Goal: Book appointment/travel/reservation

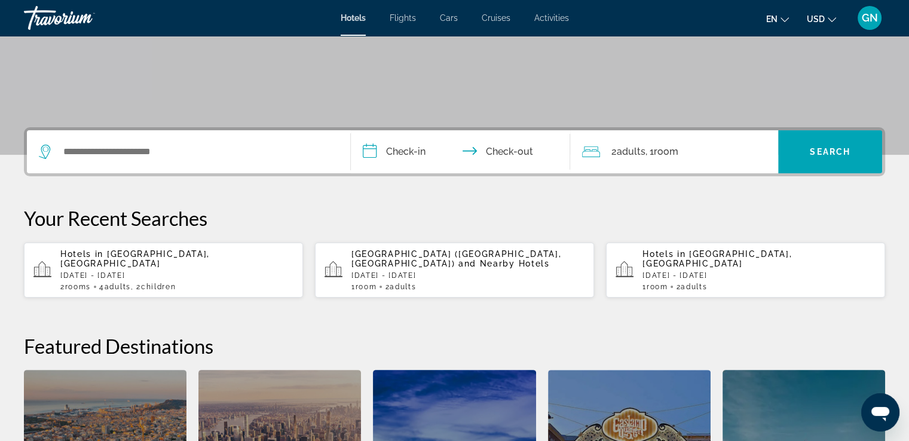
click at [60, 139] on div "Search widget" at bounding box center [188, 151] width 299 height 43
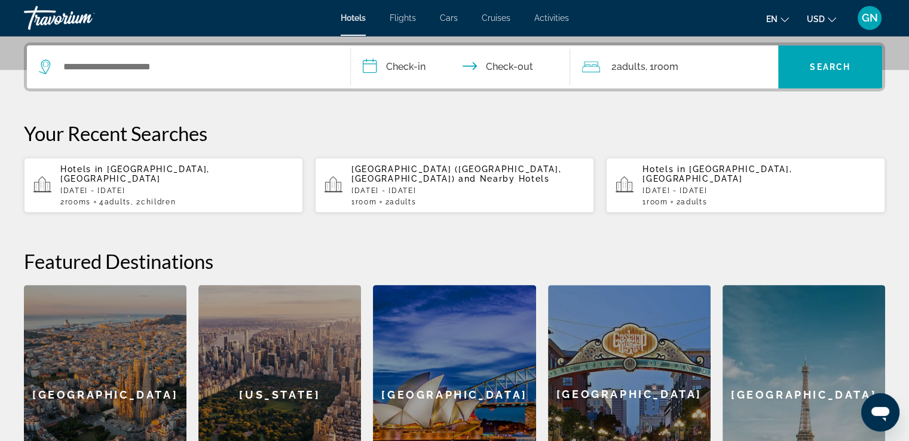
scroll to position [292, 0]
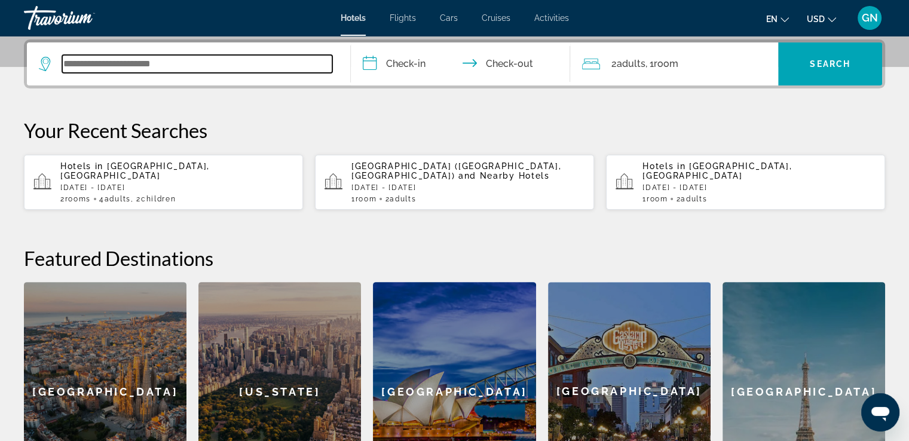
click at [108, 69] on input "Search widget" at bounding box center [197, 64] width 270 height 18
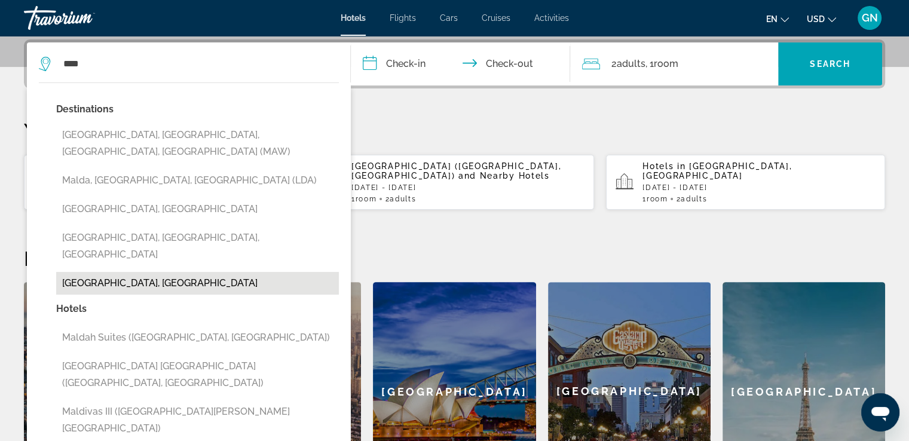
click at [149, 272] on button "[GEOGRAPHIC_DATA], [GEOGRAPHIC_DATA]" at bounding box center [197, 283] width 283 height 23
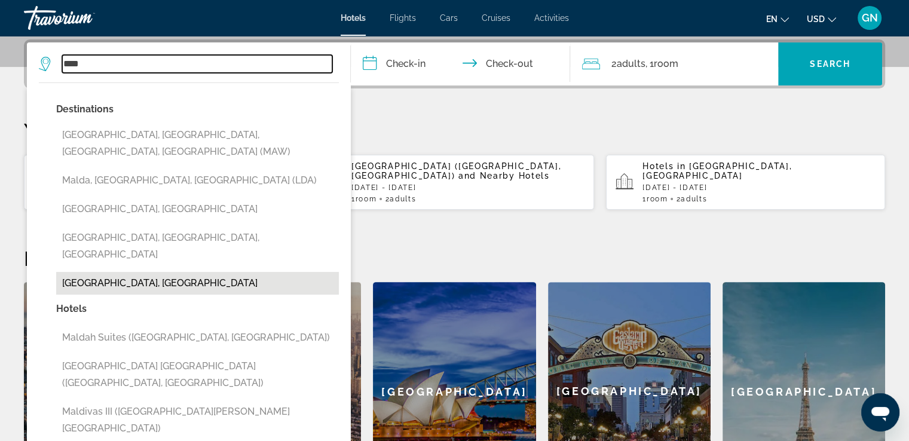
type input "**********"
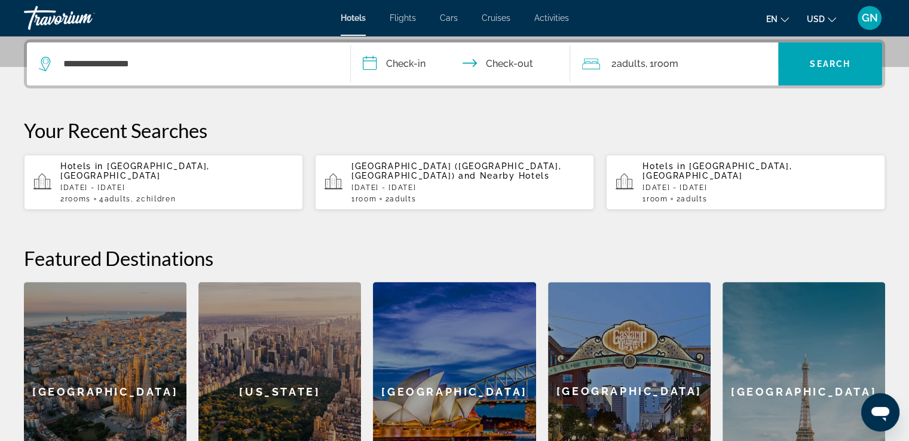
click at [425, 60] on input "**********" at bounding box center [463, 65] width 225 height 47
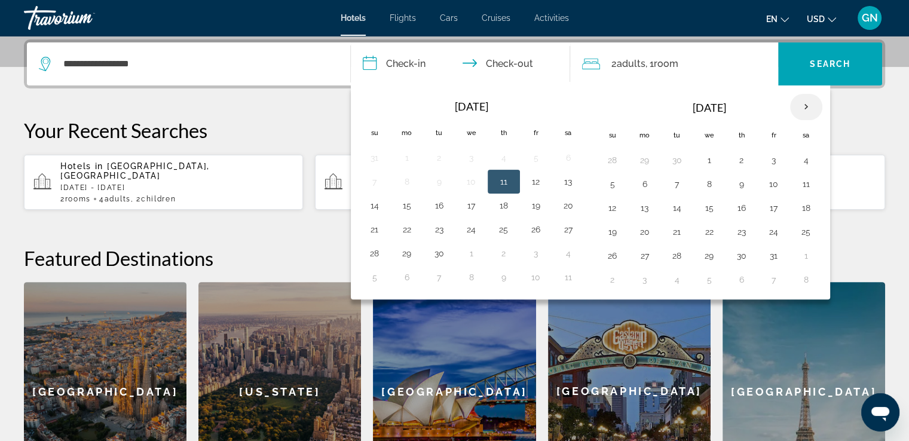
click at [797, 104] on th "Next month" at bounding box center [806, 107] width 32 height 26
click at [617, 206] on button "14" at bounding box center [612, 208] width 19 height 17
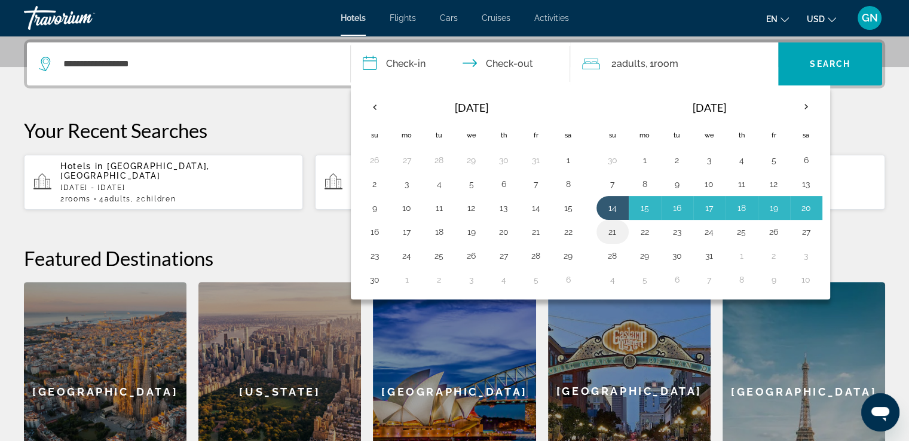
click at [614, 225] on button "21" at bounding box center [612, 232] width 19 height 17
type input "**********"
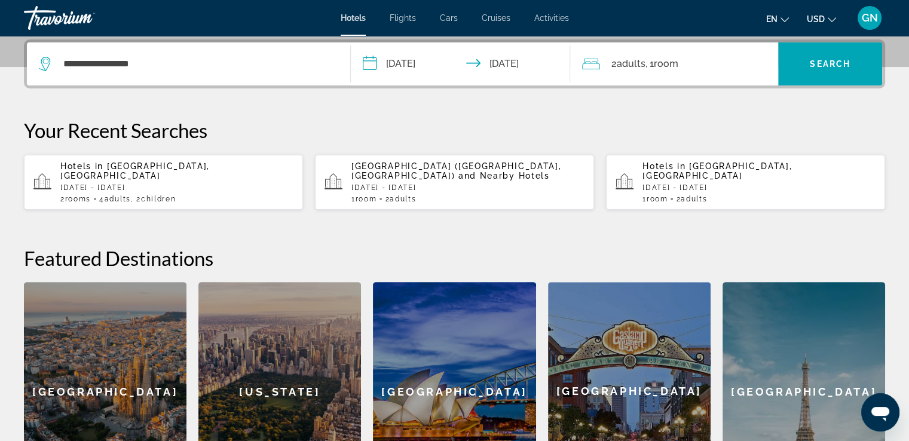
click at [720, 56] on div "2 Adult Adults , 1 Room rooms" at bounding box center [680, 64] width 196 height 17
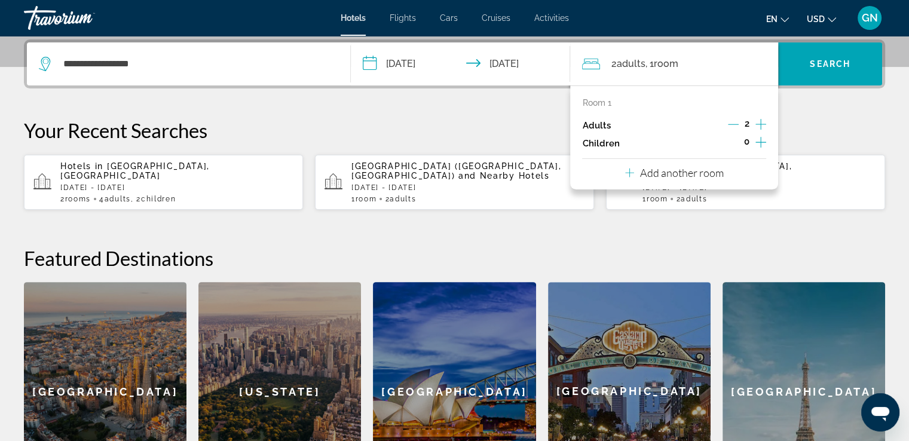
click at [760, 143] on icon "Increment children" at bounding box center [761, 142] width 11 height 14
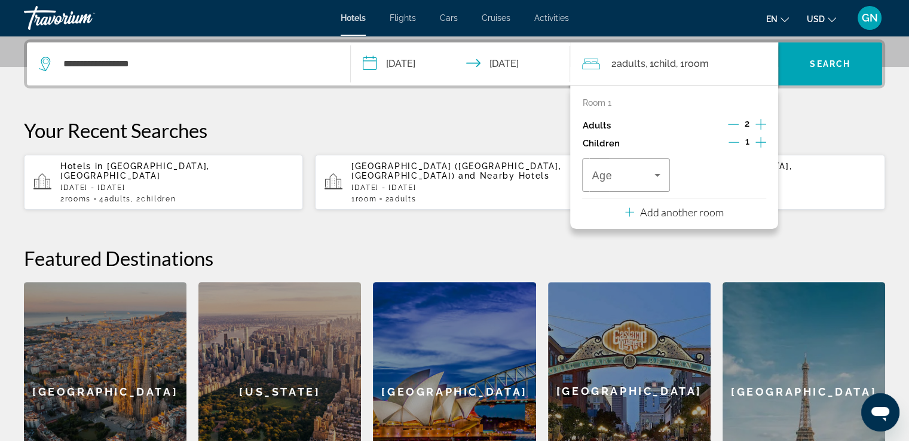
click at [760, 143] on icon "Increment children" at bounding box center [761, 142] width 11 height 14
click at [629, 170] on span "Travelers: 2 adults, 2 children" at bounding box center [623, 175] width 62 height 14
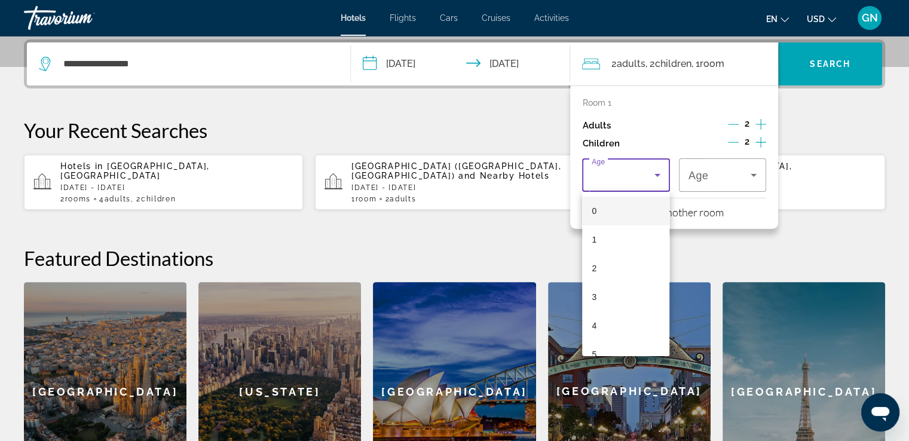
drag, startPoint x: 623, startPoint y: 289, endPoint x: 676, endPoint y: 277, distance: 53.5
click at [623, 289] on mat-option "3" at bounding box center [625, 297] width 87 height 29
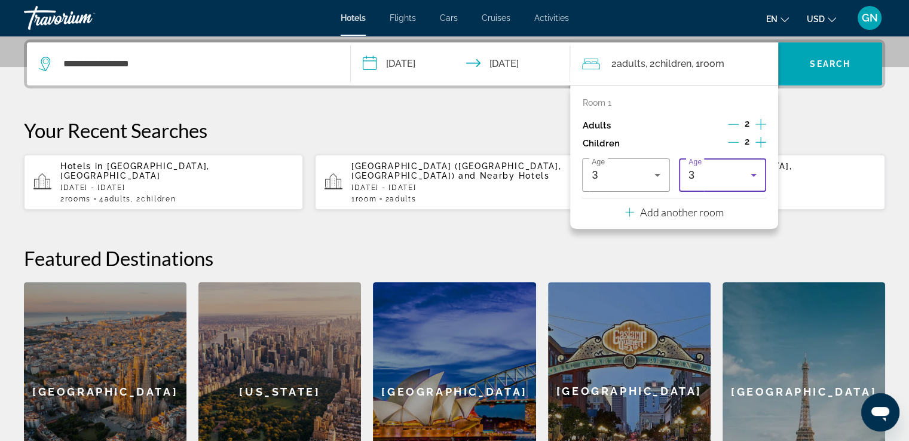
click at [748, 176] on icon "Travelers: 2 adults, 2 children" at bounding box center [754, 175] width 14 height 14
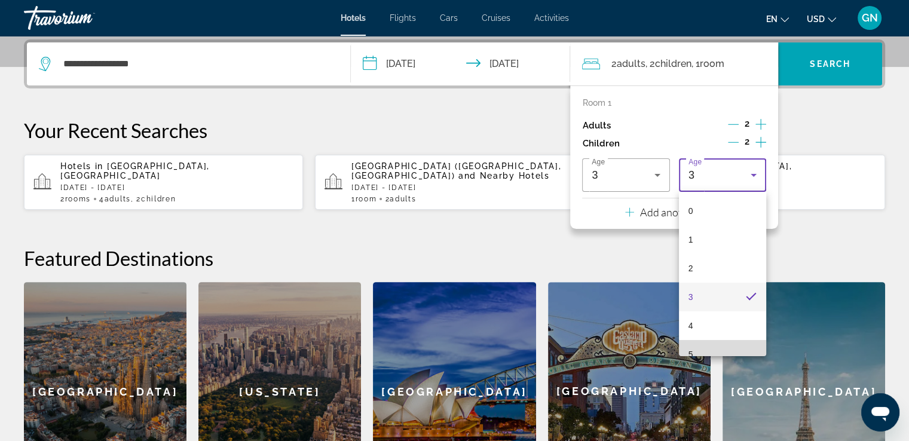
click at [737, 347] on mat-option "5" at bounding box center [722, 354] width 87 height 29
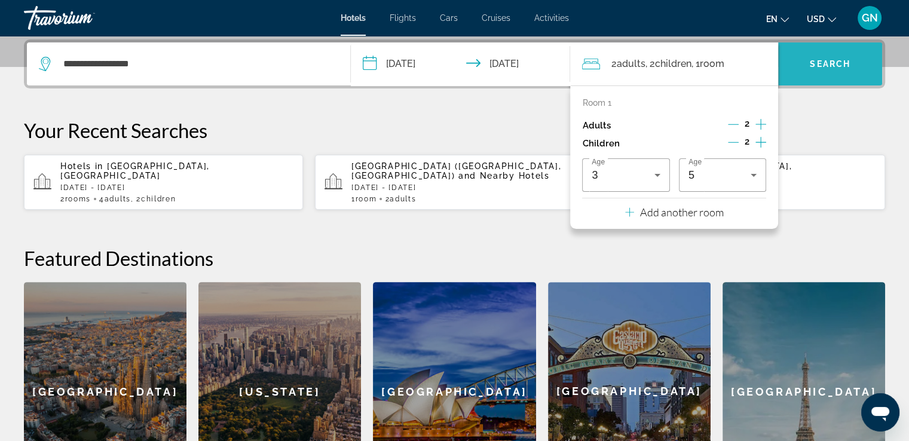
click at [832, 65] on span "Search" at bounding box center [830, 64] width 41 height 10
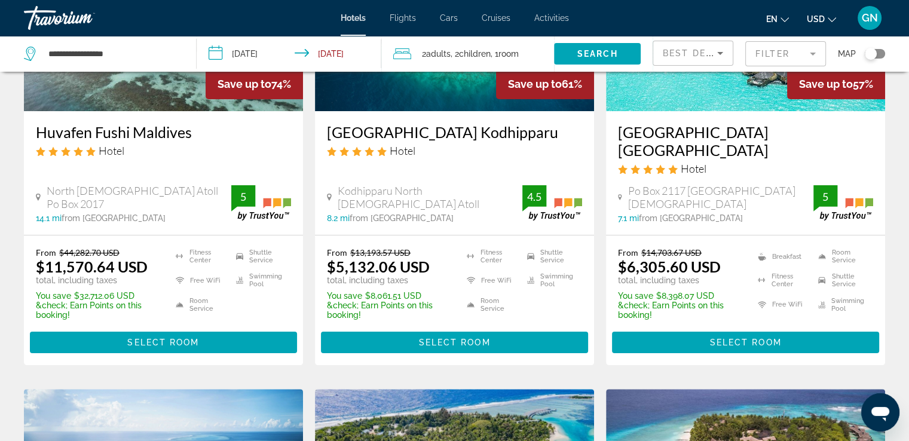
scroll to position [179, 0]
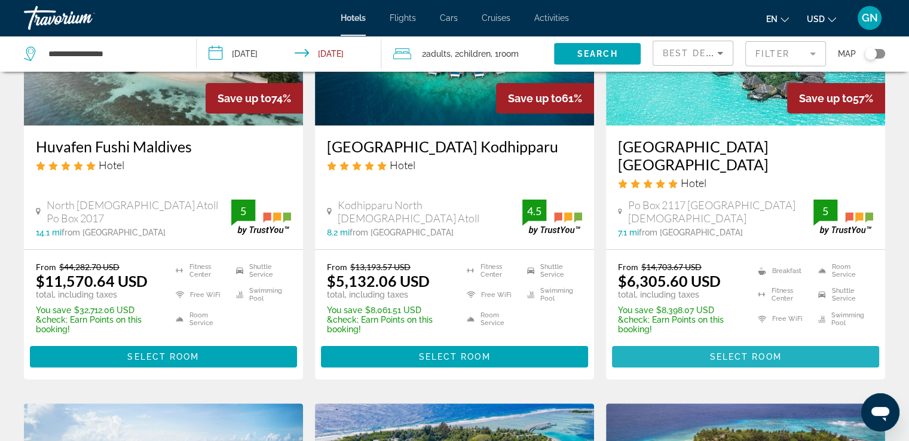
click at [781, 352] on span "Select Room" at bounding box center [746, 357] width 72 height 10
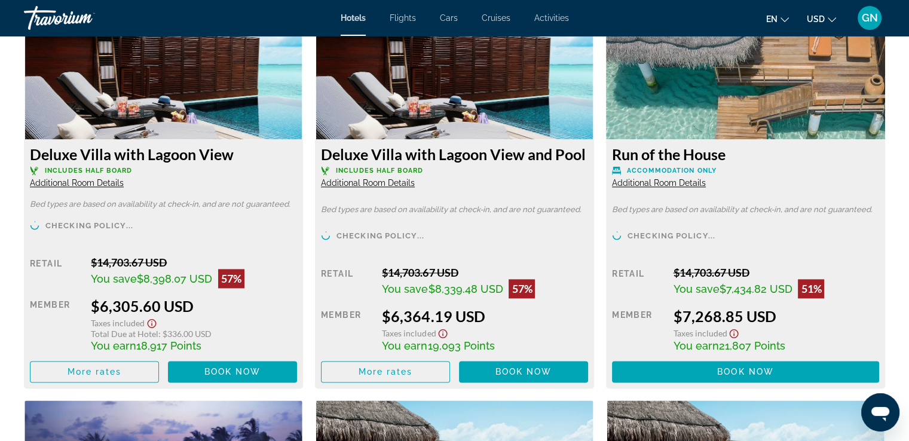
scroll to position [1711, 0]
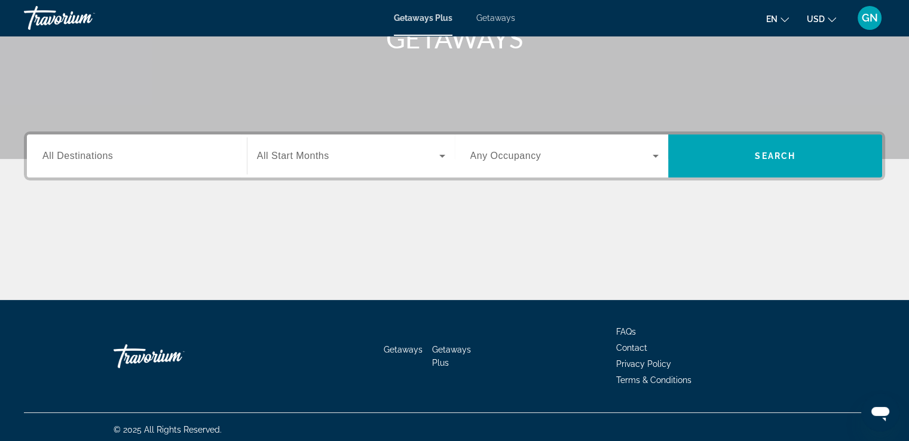
click at [91, 166] on div "Search widget" at bounding box center [136, 156] width 189 height 34
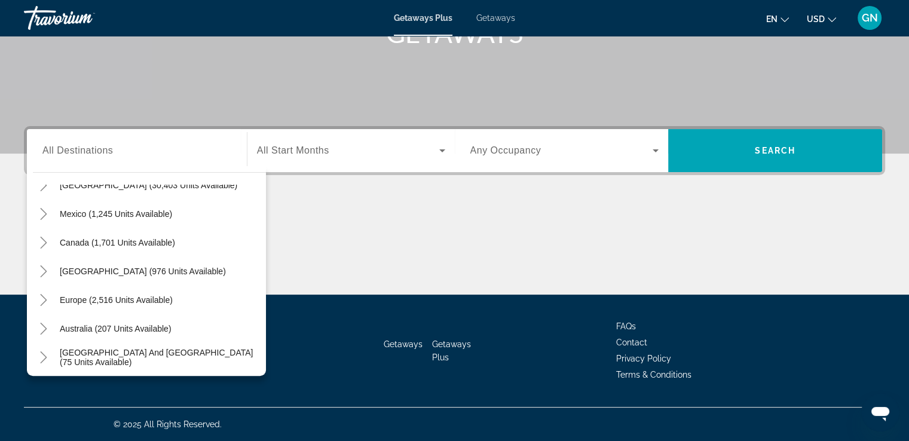
scroll to position [53, 0]
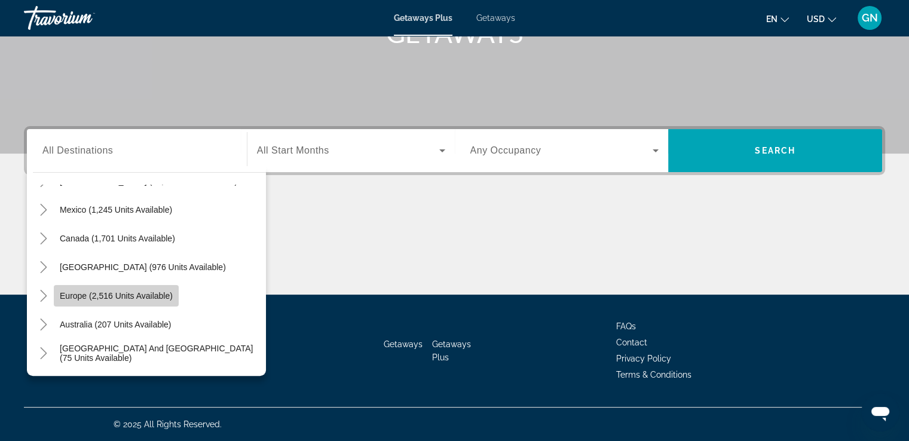
click at [164, 295] on span "Europe (2,516 units available)" at bounding box center [116, 296] width 113 height 10
type input "**********"
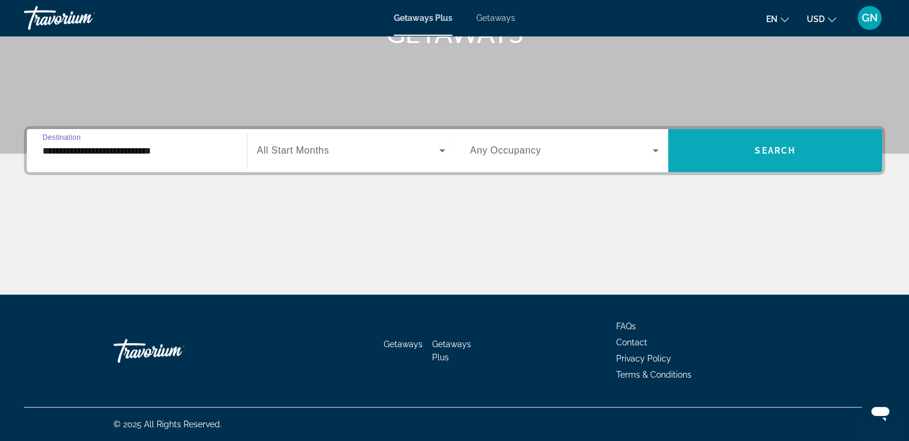
click at [751, 152] on span "Search widget" at bounding box center [775, 150] width 214 height 29
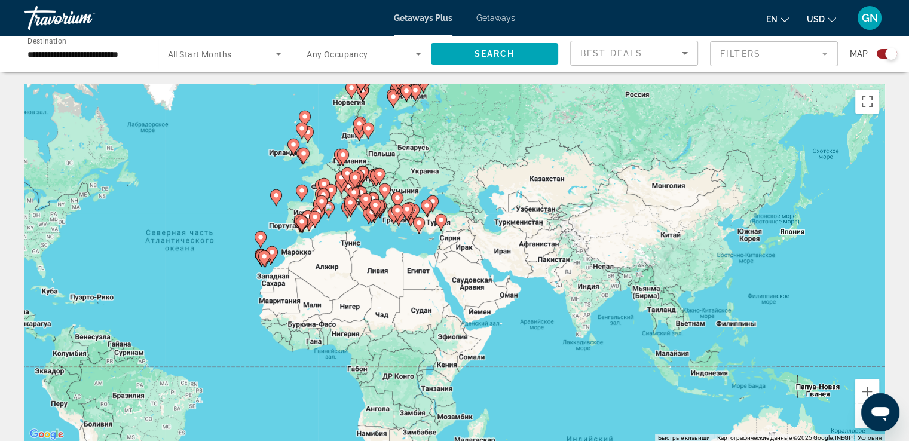
drag, startPoint x: 665, startPoint y: 317, endPoint x: 652, endPoint y: 349, distance: 34.1
click at [428, 319] on div "Чтобы активировать перетаскивание с помощью клавиатуры, нажмите Alt + Ввод. Пос…" at bounding box center [454, 263] width 861 height 359
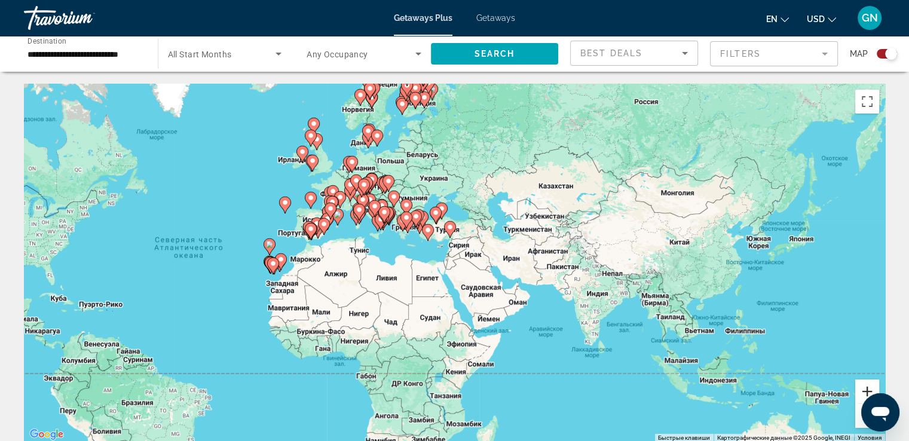
click at [864, 384] on button "Увеличить" at bounding box center [867, 392] width 24 height 24
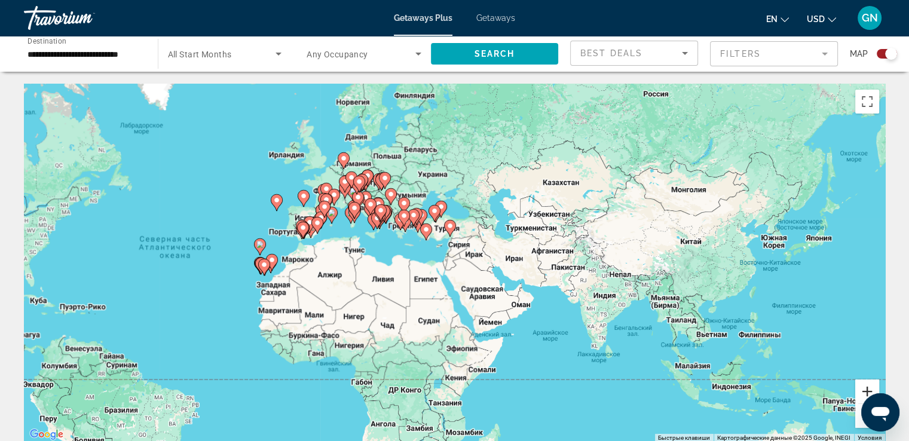
click at [864, 384] on button "Увеличить" at bounding box center [867, 392] width 24 height 24
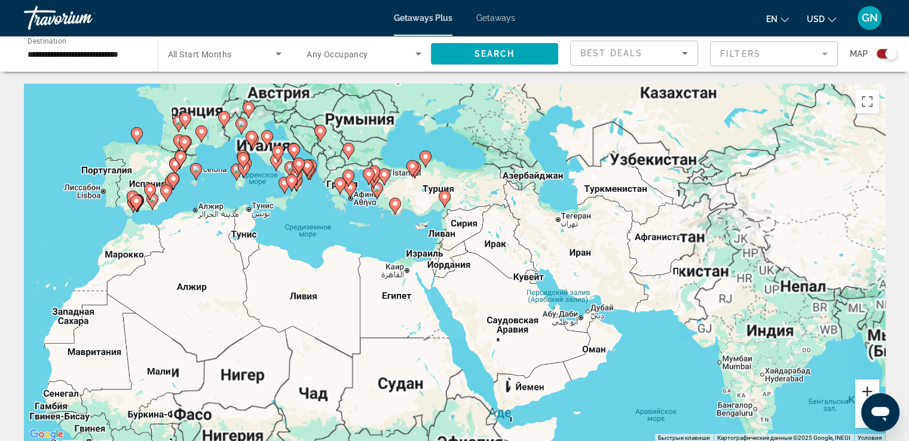
click at [864, 384] on button "Увеличить" at bounding box center [867, 392] width 24 height 24
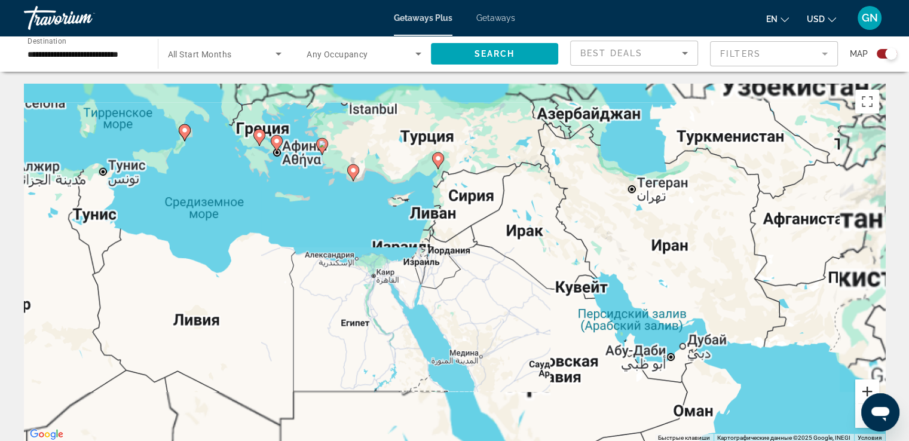
click at [864, 384] on button "Увеличить" at bounding box center [867, 392] width 24 height 24
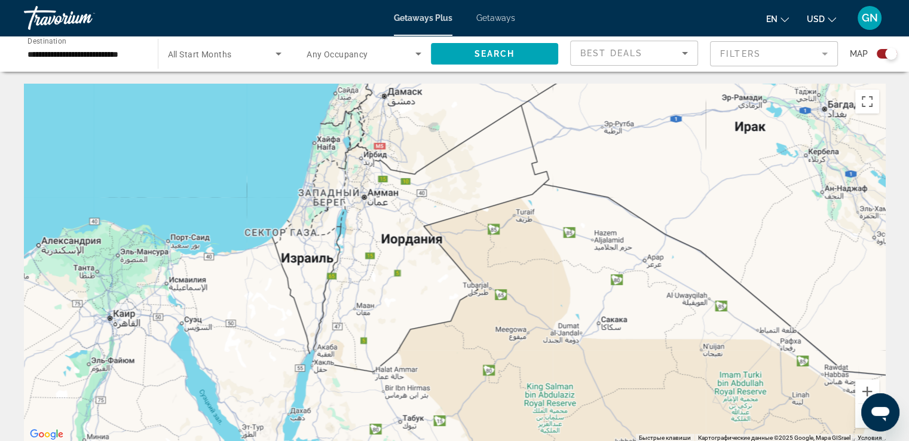
click at [351, 195] on div "Main content" at bounding box center [454, 263] width 861 height 359
click at [857, 419] on button "Уменьшить" at bounding box center [867, 416] width 24 height 24
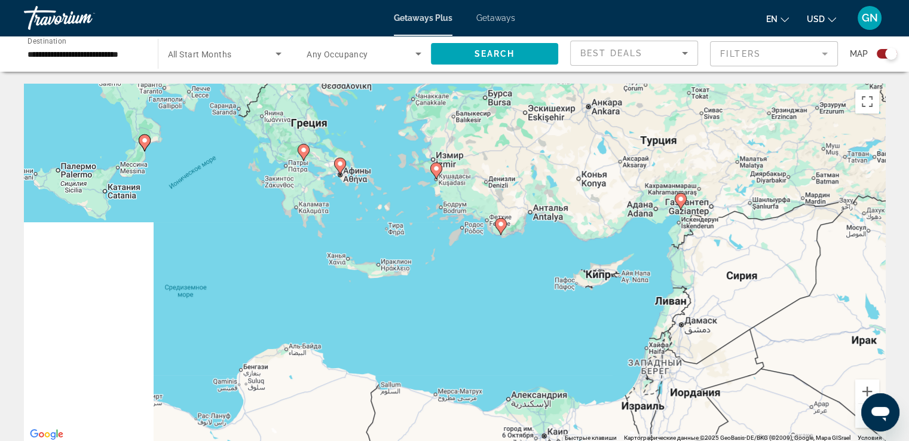
drag, startPoint x: 337, startPoint y: 233, endPoint x: 536, endPoint y: 329, distance: 220.8
click at [616, 386] on div "Чтобы активировать перетаскивание с помощью клавиатуры, нажмите Alt + Ввод. Пос…" at bounding box center [454, 263] width 861 height 359
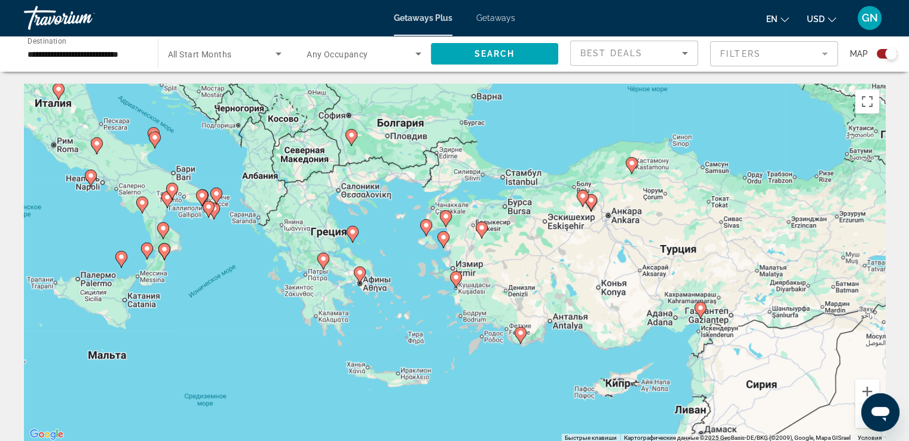
drag, startPoint x: 352, startPoint y: 199, endPoint x: 329, endPoint y: 289, distance: 92.6
click at [329, 289] on div "Чтобы активировать перетаскивание с помощью клавиатуры, нажмите Alt + Ввод. Пос…" at bounding box center [454, 263] width 861 height 359
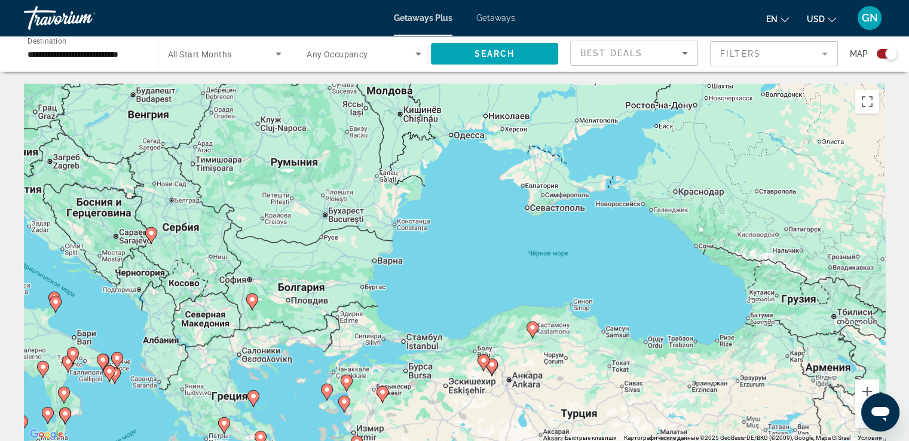
drag, startPoint x: 391, startPoint y: 152, endPoint x: 293, endPoint y: 317, distance: 191.9
click at [293, 317] on div "Чтобы активировать перетаскивание с помощью клавиатуры, нажмите Alt + Ввод. Пос…" at bounding box center [454, 263] width 861 height 359
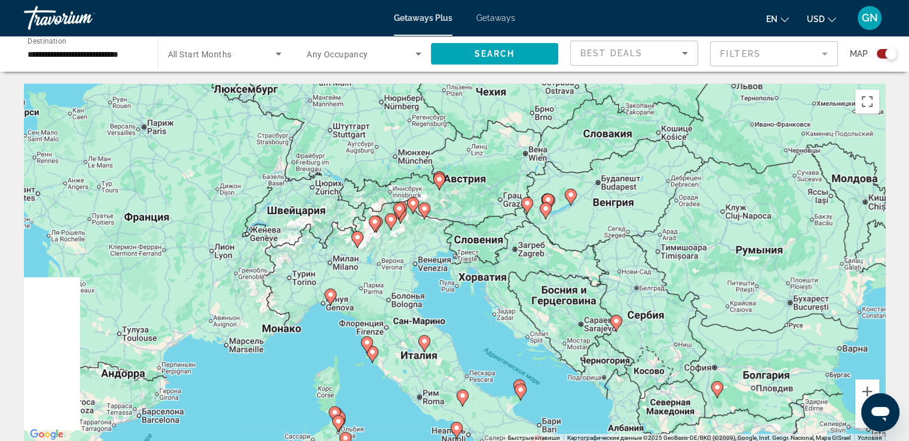
drag, startPoint x: 237, startPoint y: 188, endPoint x: 666, endPoint y: 271, distance: 437.2
click at [700, 274] on div "Чтобы активировать перетаскивание с помощью клавиатуры, нажмите Alt + Ввод. Пос…" at bounding box center [454, 263] width 861 height 359
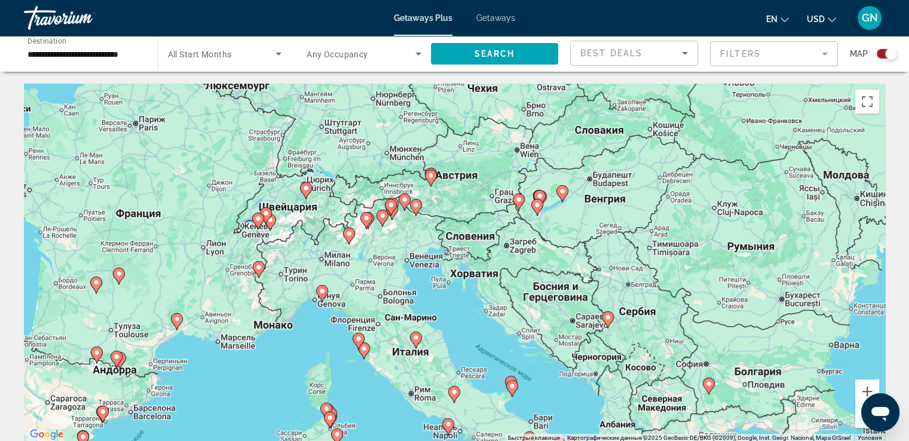
click at [287, 225] on div "Чтобы активировать перетаскивание с помощью клавиатуры, нажмите Alt + Ввод. Пос…" at bounding box center [454, 263] width 861 height 359
click at [865, 390] on button "Увеличить" at bounding box center [867, 392] width 24 height 24
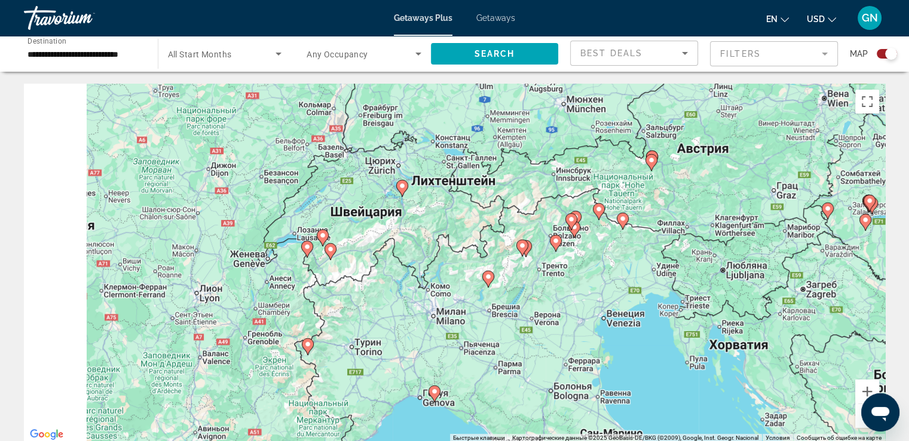
drag, startPoint x: 280, startPoint y: 203, endPoint x: 533, endPoint y: 267, distance: 261.3
click at [533, 267] on div "Чтобы активировать перетаскивание с помощью клавиатуры, нажмите Alt + Ввод. Пос…" at bounding box center [454, 263] width 861 height 359
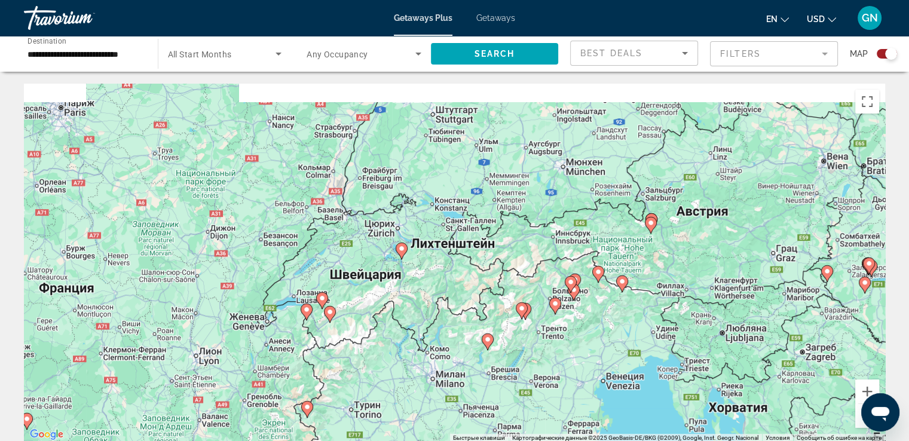
drag, startPoint x: 719, startPoint y: 213, endPoint x: 713, endPoint y: 277, distance: 63.6
click at [713, 277] on div "Чтобы активировать перетаскивание с помощью клавиатуры, нажмите Alt + Ввод. Пос…" at bounding box center [454, 263] width 861 height 359
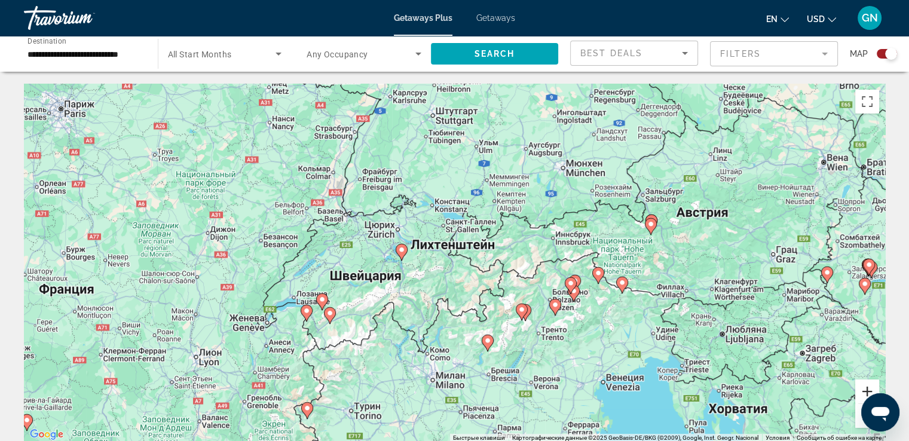
click at [872, 389] on button "Увеличить" at bounding box center [867, 392] width 24 height 24
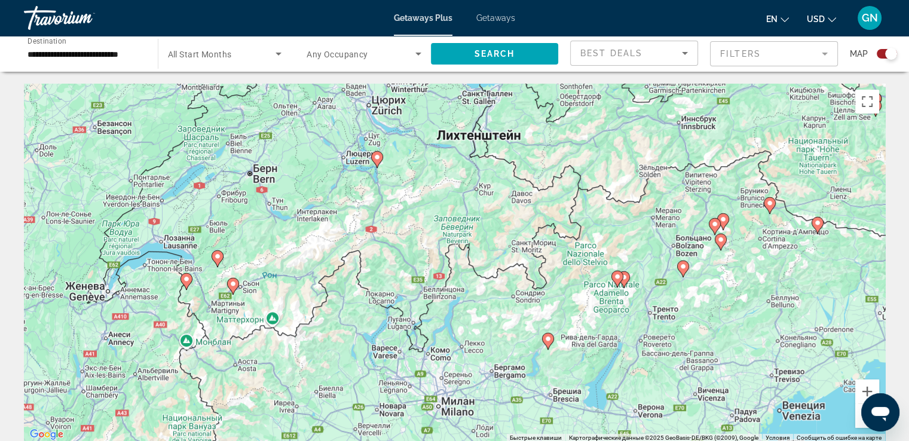
drag, startPoint x: 806, startPoint y: 285, endPoint x: 714, endPoint y: 265, distance: 94.1
click at [832, 194] on div "Чтобы активировать перетаскивание с помощью клавиатуры, нажмите Alt + Ввод. Пос…" at bounding box center [454, 263] width 861 height 359
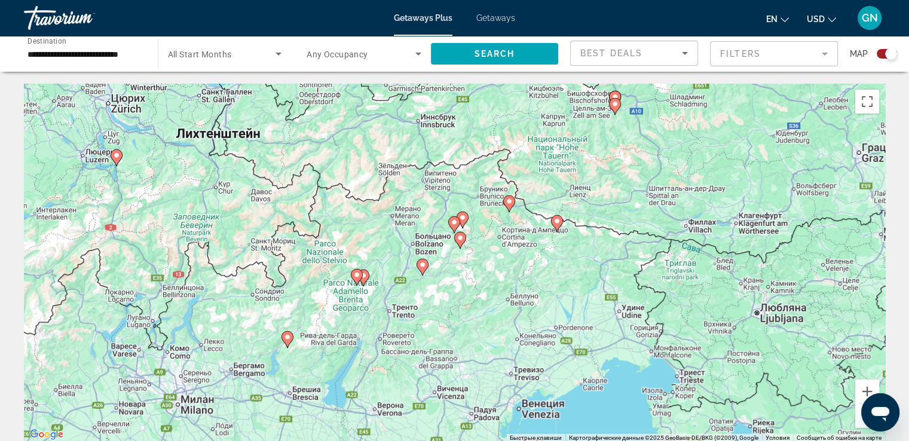
drag, startPoint x: 551, startPoint y: 384, endPoint x: 290, endPoint y: 383, distance: 261.2
click at [290, 383] on div "Чтобы активировать перетаскивание с помощью клавиатуры, нажмите Alt + Ввод. Пос…" at bounding box center [454, 263] width 861 height 359
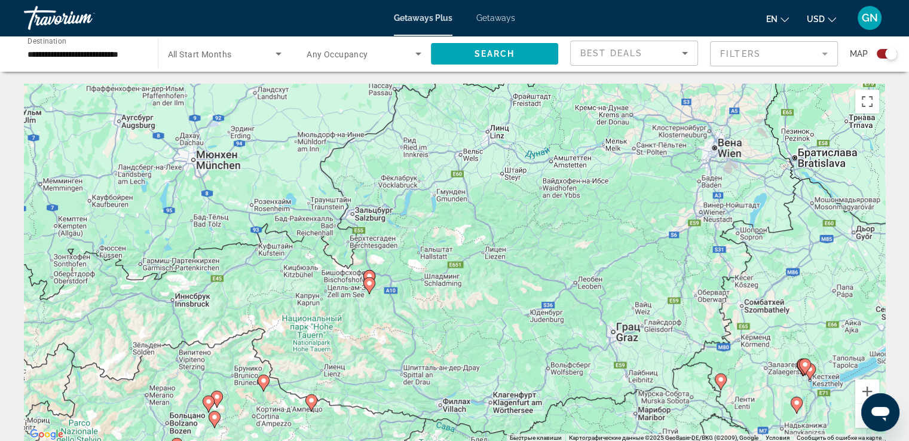
drag, startPoint x: 669, startPoint y: 211, endPoint x: 429, endPoint y: 385, distance: 296.7
click at [427, 385] on div "Чтобы активировать перетаскивание с помощью клавиатуры, нажмите Alt + Ввод. Пос…" at bounding box center [454, 263] width 861 height 359
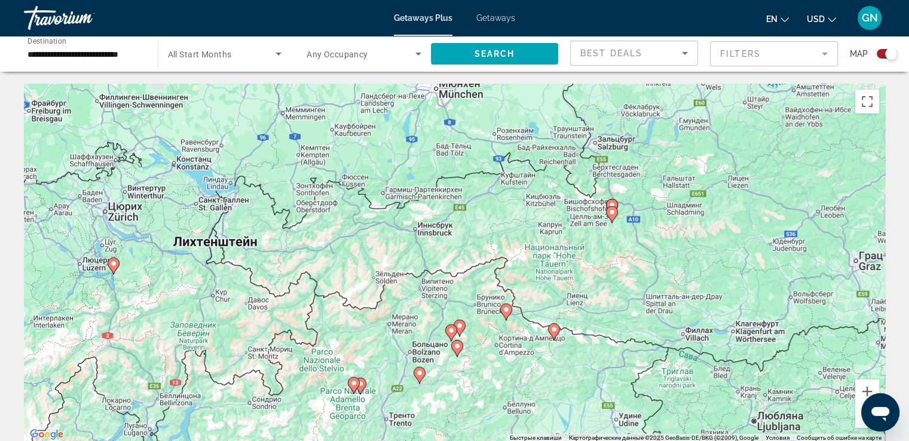
drag, startPoint x: 445, startPoint y: 286, endPoint x: 683, endPoint y: 214, distance: 249.2
click at [683, 214] on div "Чтобы активировать перетаскивание с помощью клавиатуры, нажмите Alt + Ввод. Пос…" at bounding box center [454, 263] width 861 height 359
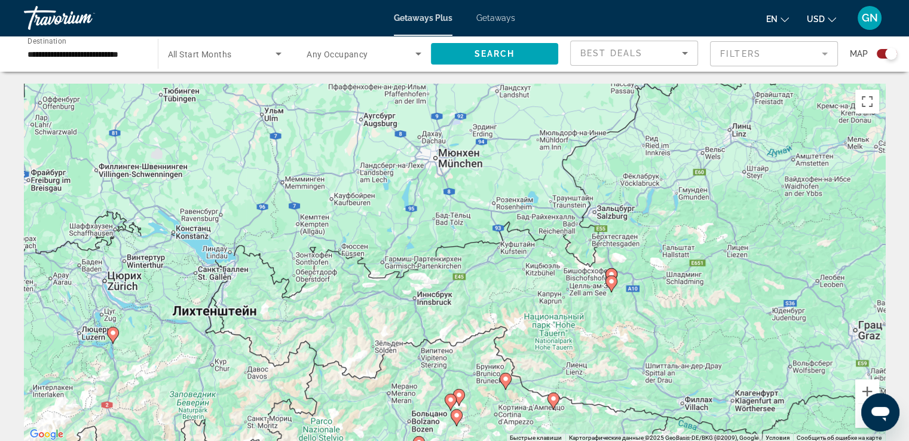
drag, startPoint x: 479, startPoint y: 245, endPoint x: 813, endPoint y: 418, distance: 375.7
click at [479, 311] on div "Чтобы активировать перетаскивание с помощью клавиатуры, нажмите Alt + Ввод. Пос…" at bounding box center [454, 263] width 861 height 359
click at [858, 421] on button "Уменьшить" at bounding box center [867, 416] width 24 height 24
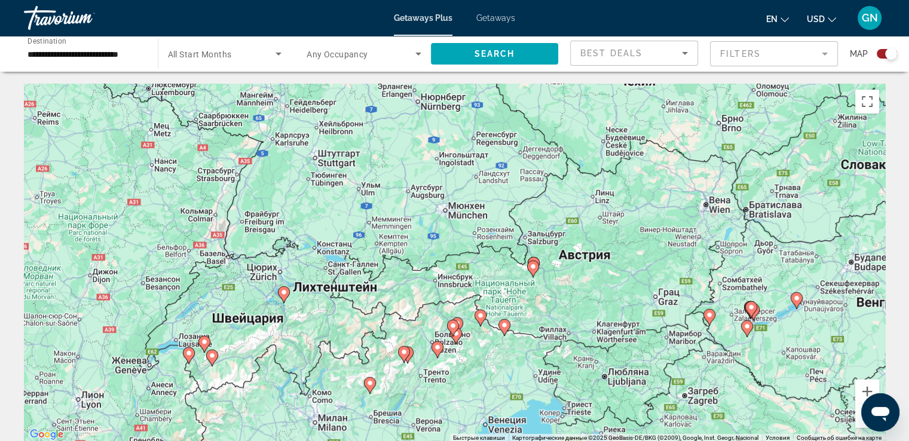
click at [531, 268] on image "Main content" at bounding box center [533, 266] width 7 height 7
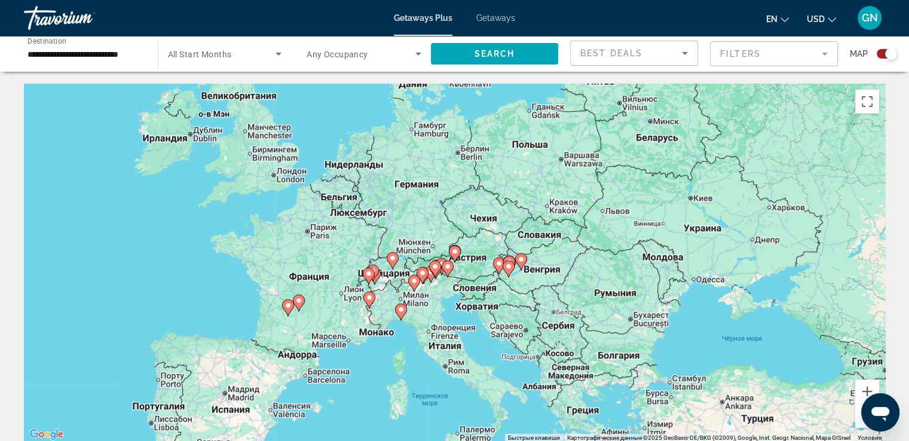
click at [453, 253] on image "Main content" at bounding box center [454, 251] width 7 height 7
type input "**********"
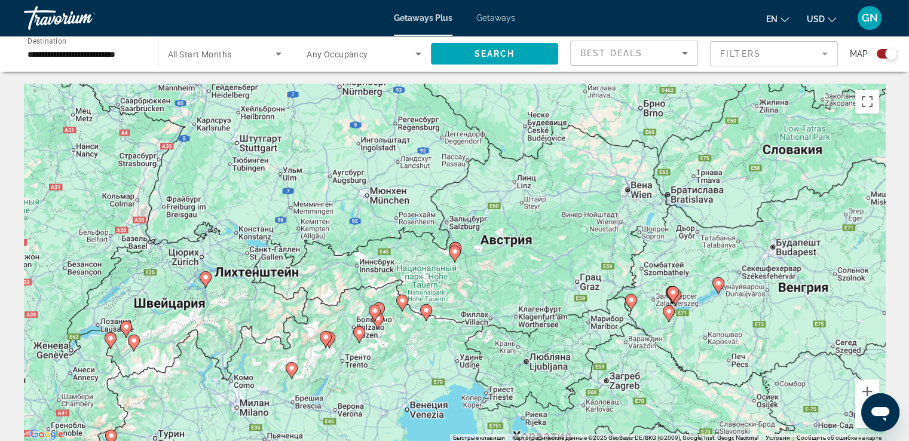
click at [452, 253] on image "Main content" at bounding box center [454, 251] width 7 height 7
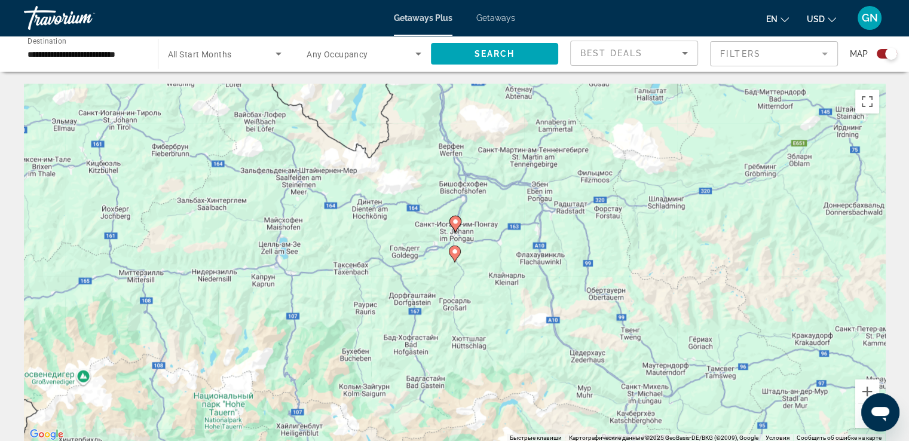
click at [452, 253] on image "Main content" at bounding box center [454, 251] width 7 height 7
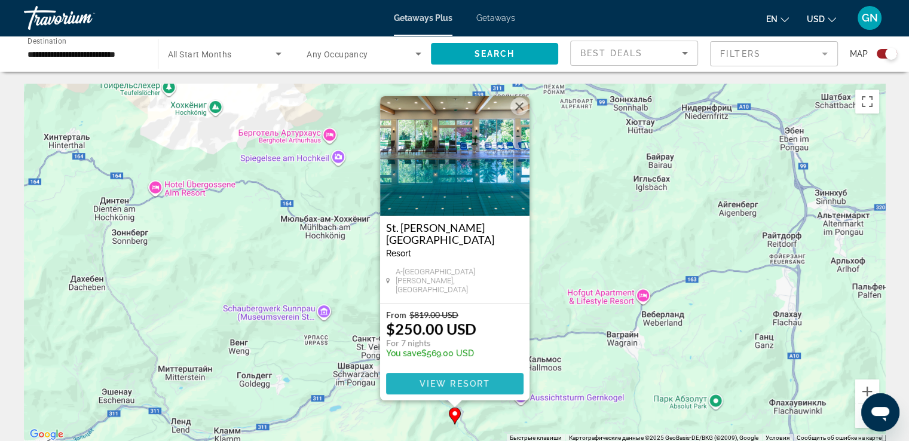
click at [463, 383] on span "View Resort" at bounding box center [454, 384] width 71 height 10
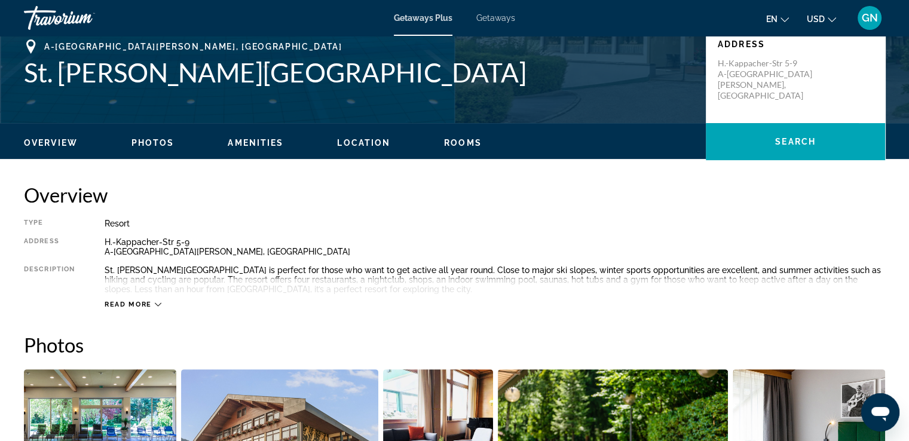
scroll to position [274, 0]
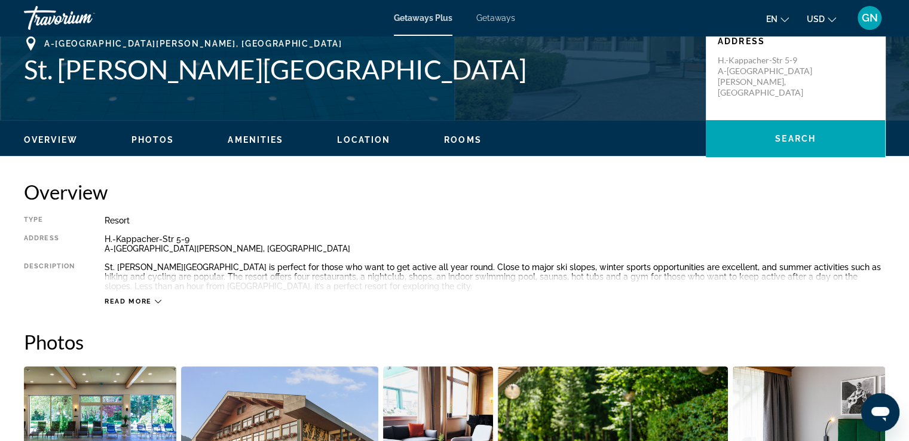
click at [139, 298] on span "Read more" at bounding box center [128, 302] width 47 height 8
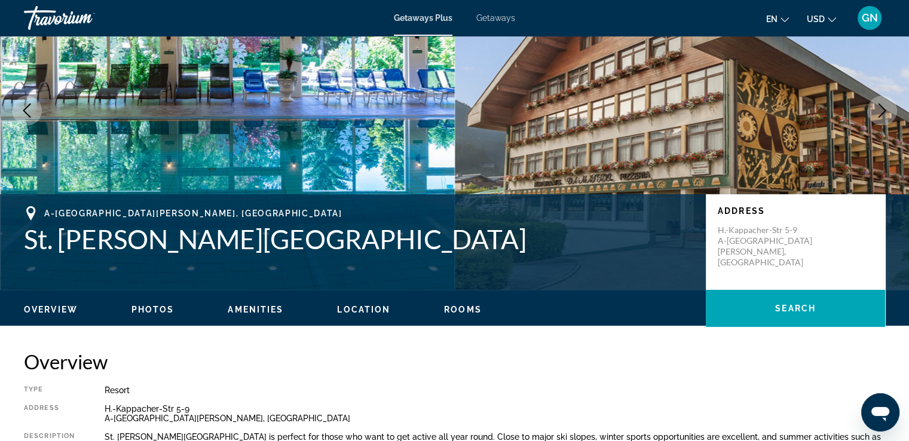
scroll to position [12, 0]
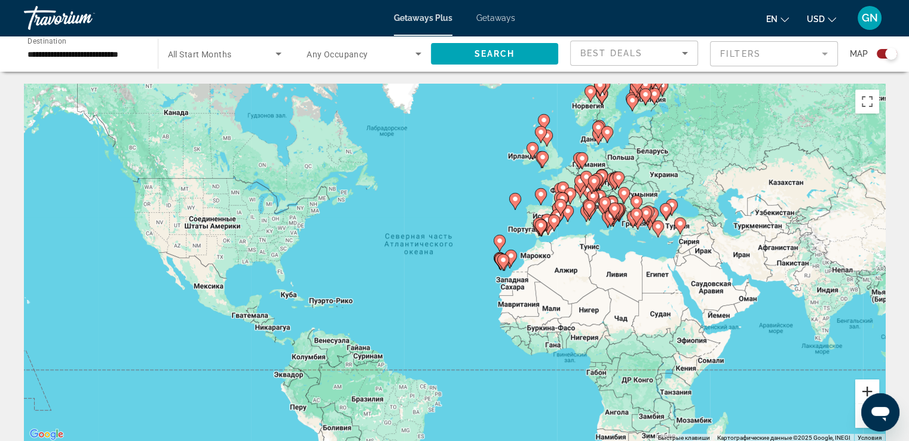
click at [865, 393] on button "Увеличить" at bounding box center [867, 392] width 24 height 24
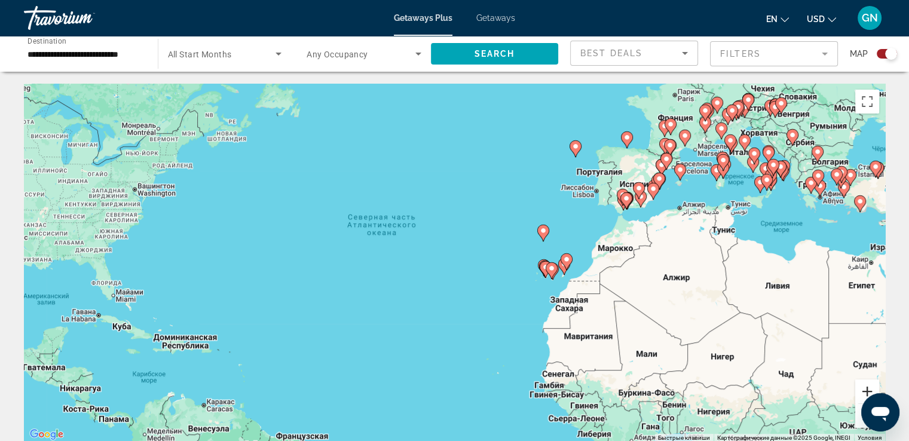
click at [866, 390] on button "Увеличить" at bounding box center [867, 392] width 24 height 24
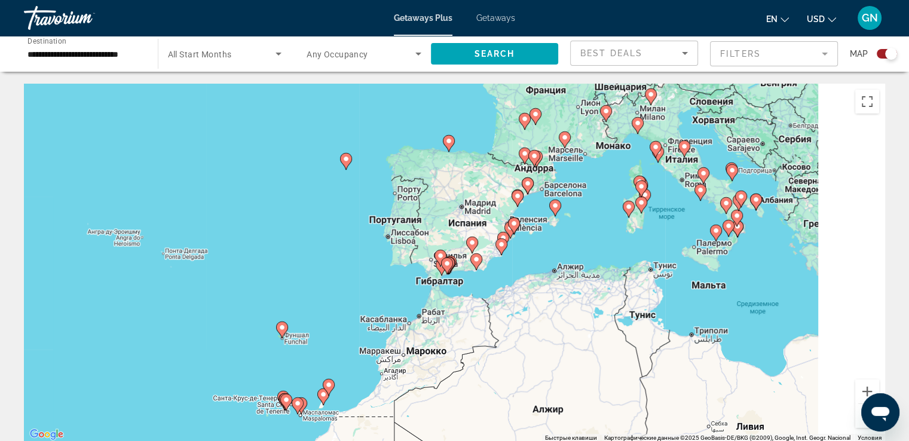
drag, startPoint x: 849, startPoint y: 287, endPoint x: 472, endPoint y: 407, distance: 395.3
click at [459, 414] on div "Чтобы активировать перетаскивание с помощью клавиатуры, нажмите Alt + Ввод. Пос…" at bounding box center [454, 263] width 861 height 359
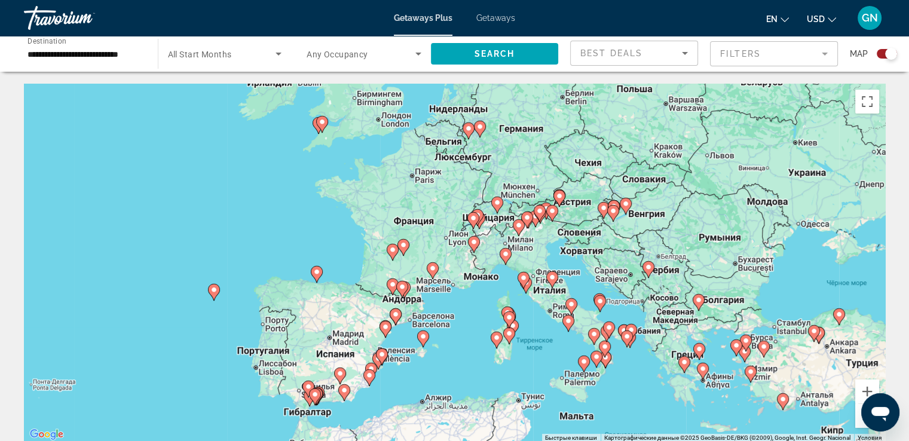
drag, startPoint x: 662, startPoint y: 294, endPoint x: 613, endPoint y: 365, distance: 86.9
click at [613, 365] on div "Чтобы активировать перетаскивание с помощью клавиатуры, нажмите Alt + Ввод. Пос…" at bounding box center [454, 263] width 861 height 359
click at [866, 393] on button "Увеличить" at bounding box center [867, 392] width 24 height 24
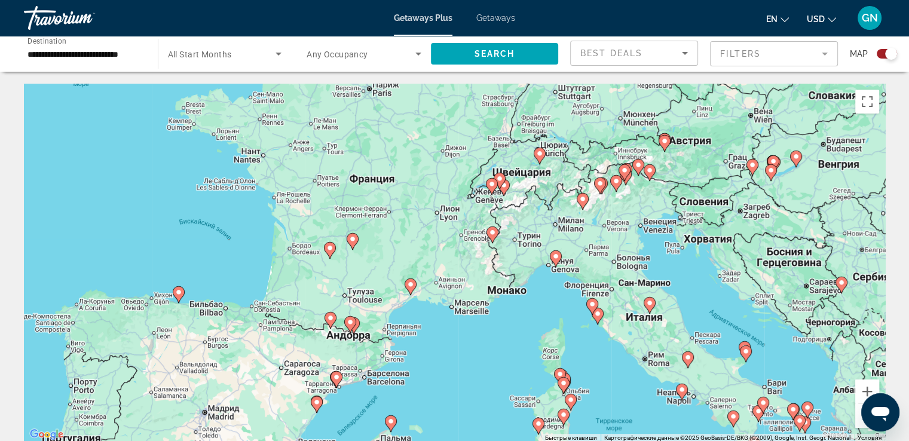
click at [538, 156] on image "Main content" at bounding box center [539, 153] width 7 height 7
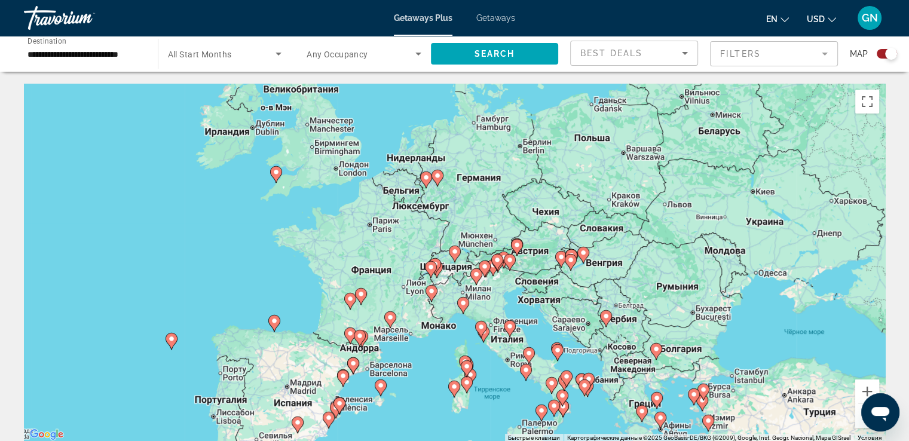
click at [454, 253] on image "Main content" at bounding box center [454, 251] width 7 height 7
type input "**********"
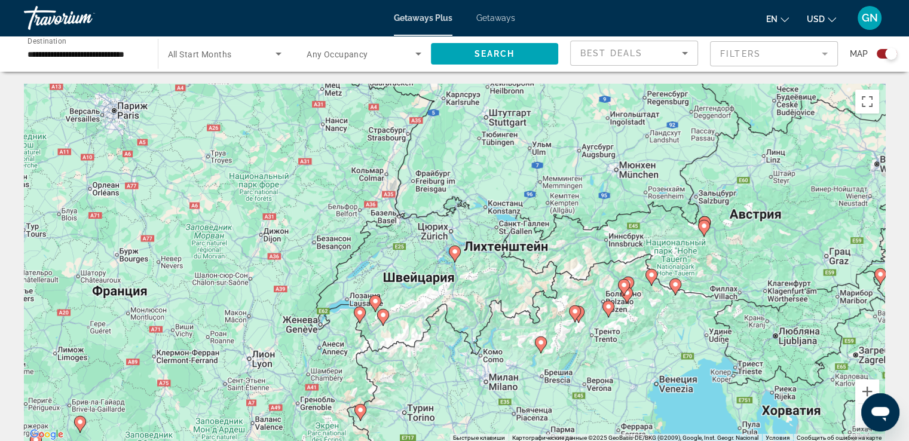
click at [454, 253] on image "Main content" at bounding box center [454, 251] width 7 height 7
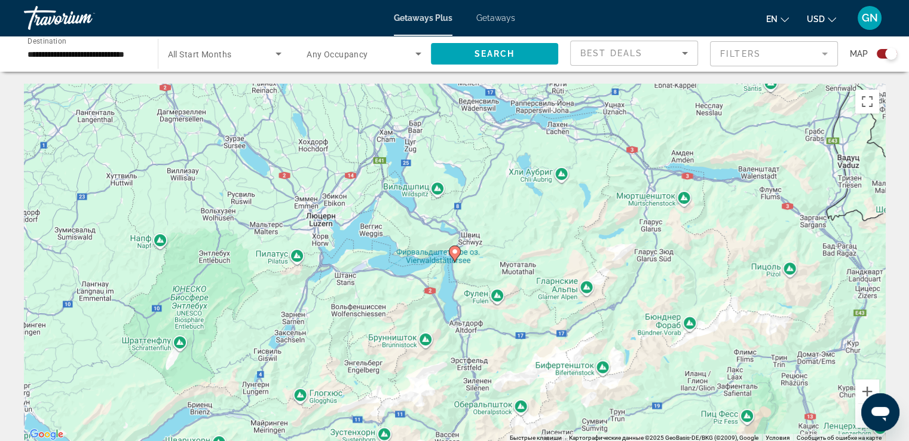
click at [454, 253] on image "Main content" at bounding box center [454, 251] width 7 height 7
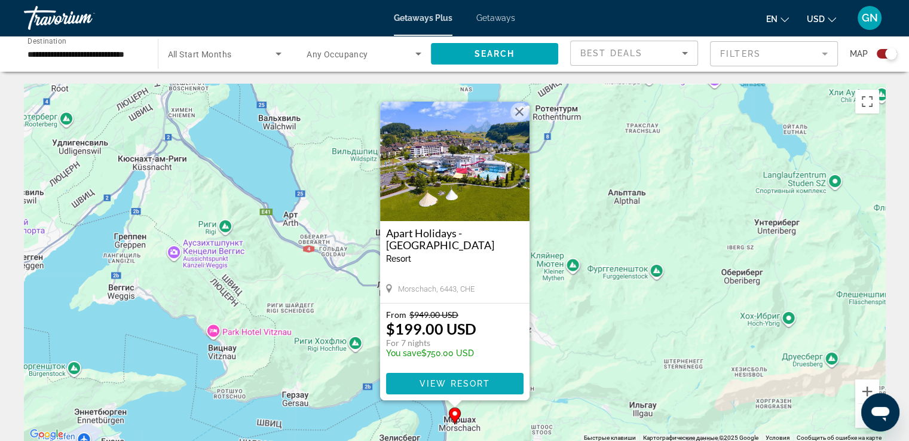
click at [478, 381] on span "View Resort" at bounding box center [454, 384] width 71 height 10
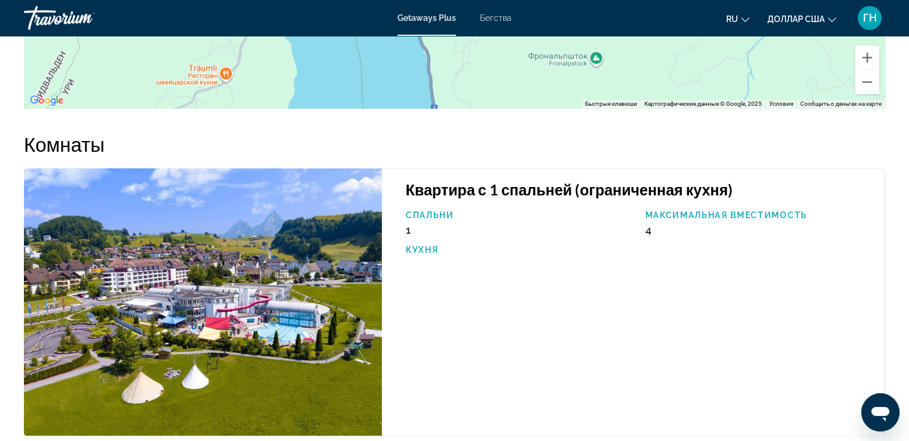
scroll to position [1783, 0]
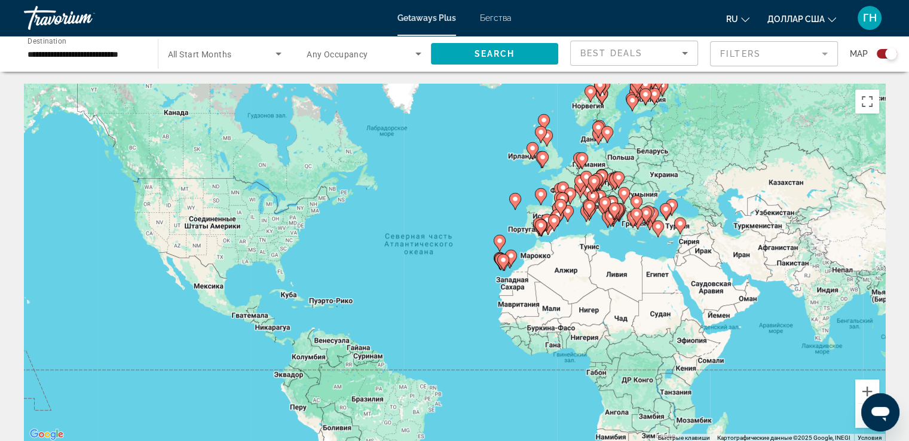
click at [814, 56] on mat-form-field "Filters" at bounding box center [774, 53] width 128 height 25
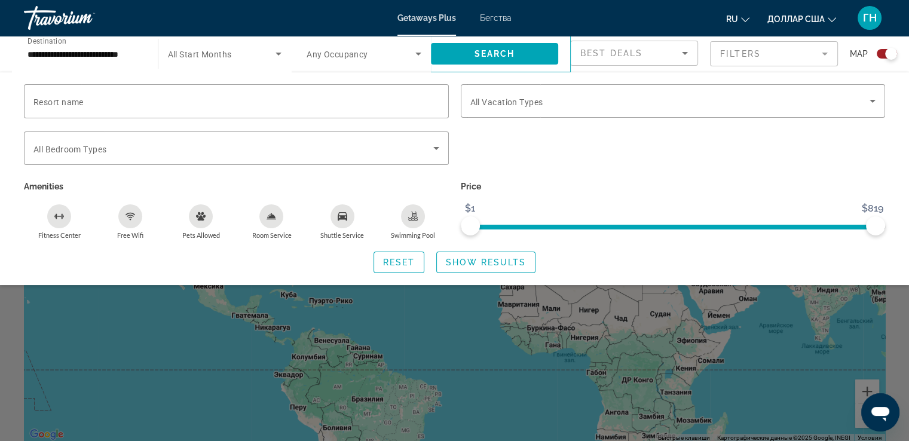
click at [62, 306] on div "Search widget" at bounding box center [454, 310] width 909 height 262
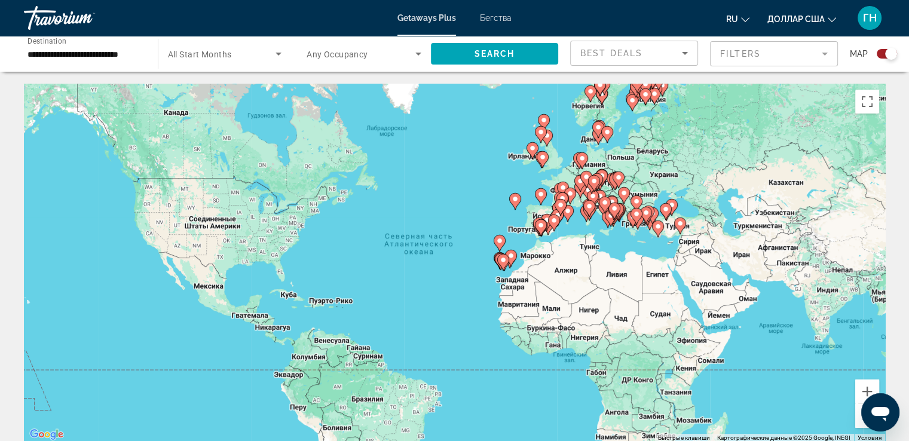
click at [409, 51] on span "Search widget" at bounding box center [361, 54] width 109 height 14
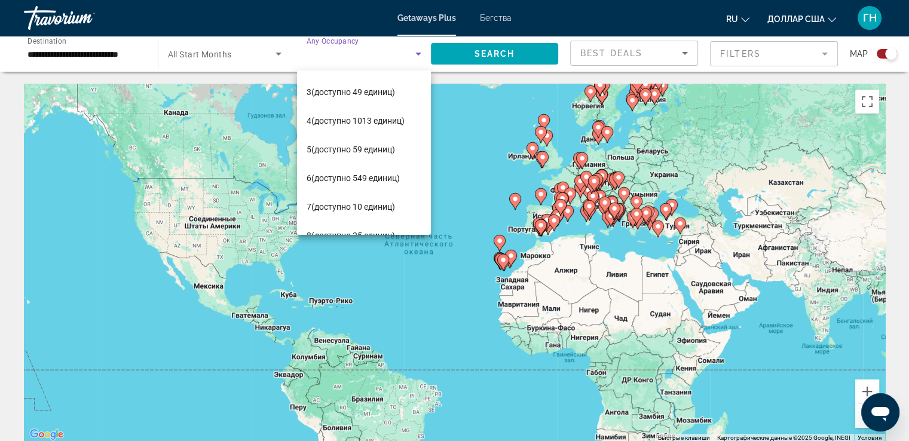
scroll to position [56, 0]
click at [359, 170] on span "6 (доступно 549 единиц)" at bounding box center [353, 177] width 93 height 14
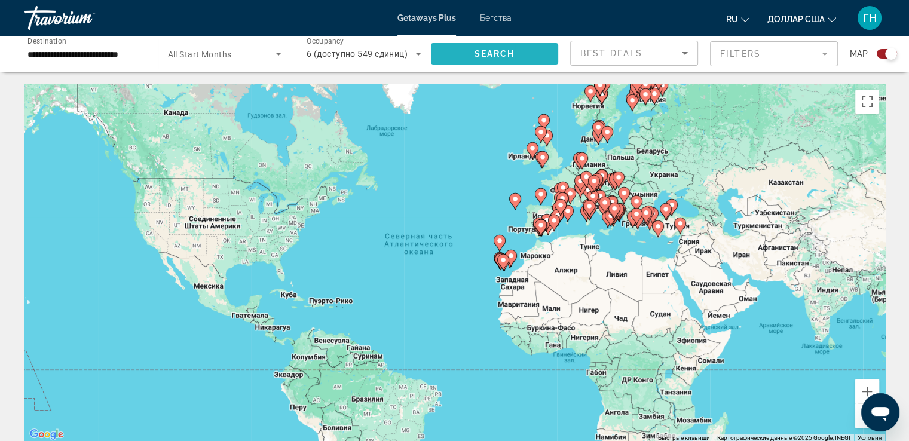
click at [543, 51] on span "Search widget" at bounding box center [495, 53] width 128 height 29
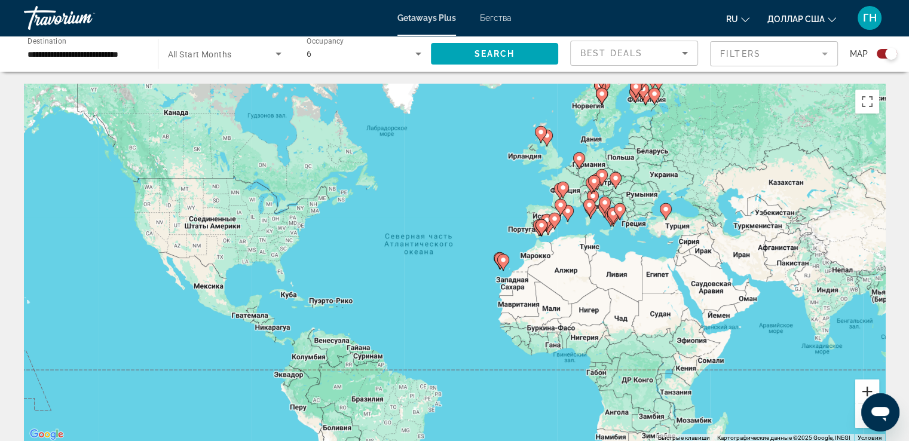
click at [864, 388] on button "Увеличить" at bounding box center [867, 392] width 24 height 24
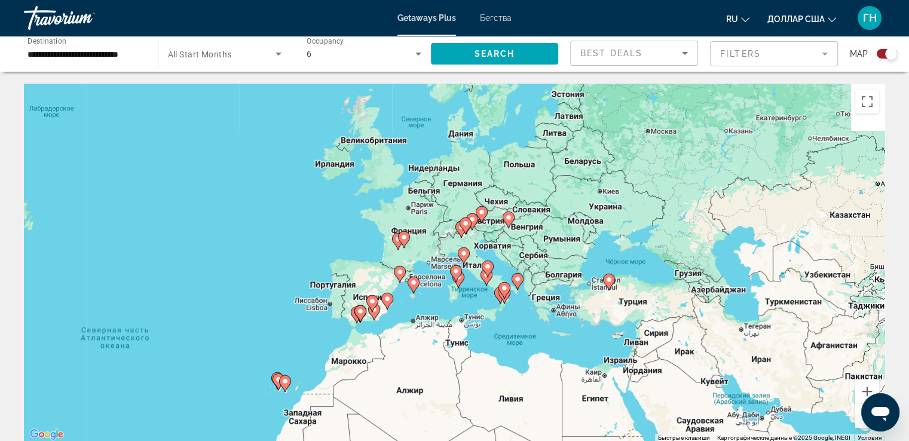
drag, startPoint x: 796, startPoint y: 264, endPoint x: 533, endPoint y: 376, distance: 285.8
click at [533, 376] on div "Чтобы активировать перетаскивание с помощью клавиатуры, нажмите Alt + Ввод. Пос…" at bounding box center [454, 263] width 861 height 359
click at [867, 386] on button "Увеличить" at bounding box center [867, 392] width 24 height 24
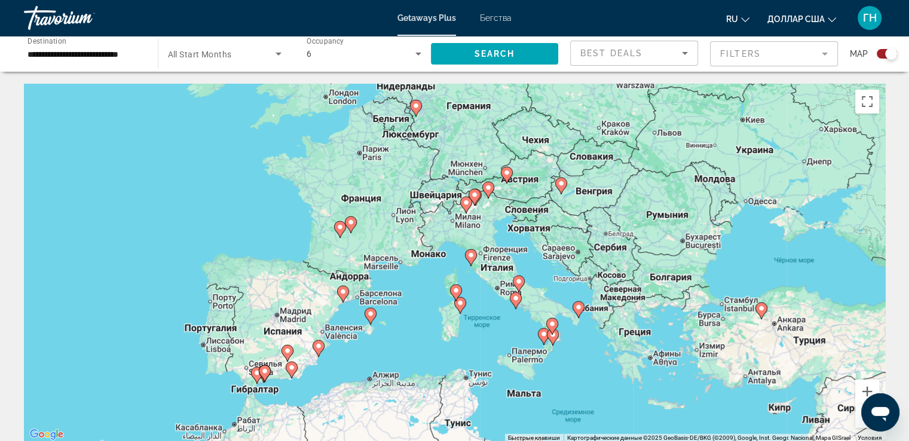
click at [502, 175] on icon "Основное содержание" at bounding box center [507, 175] width 12 height 17
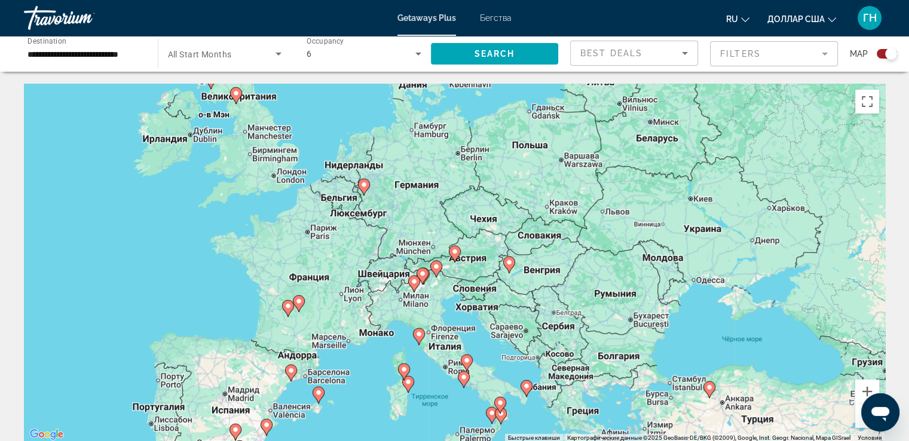
click at [456, 255] on icon "Основное содержание" at bounding box center [454, 254] width 11 height 16
type input "**********"
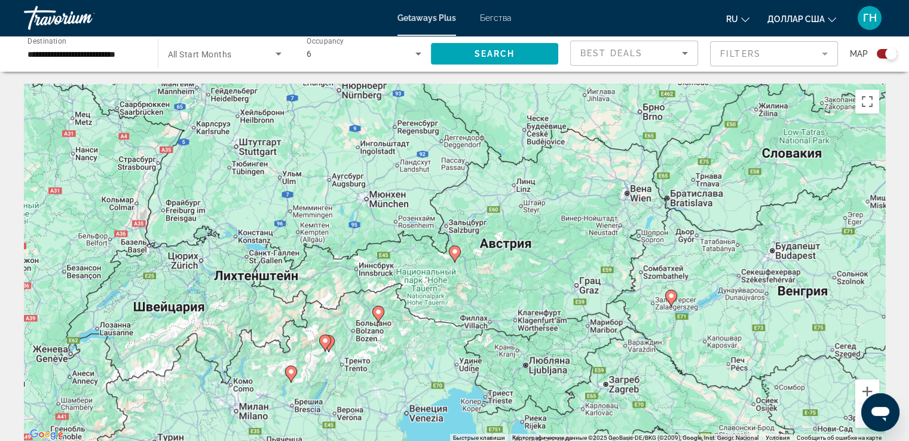
click at [456, 255] on icon "Основное содержание" at bounding box center [454, 254] width 11 height 16
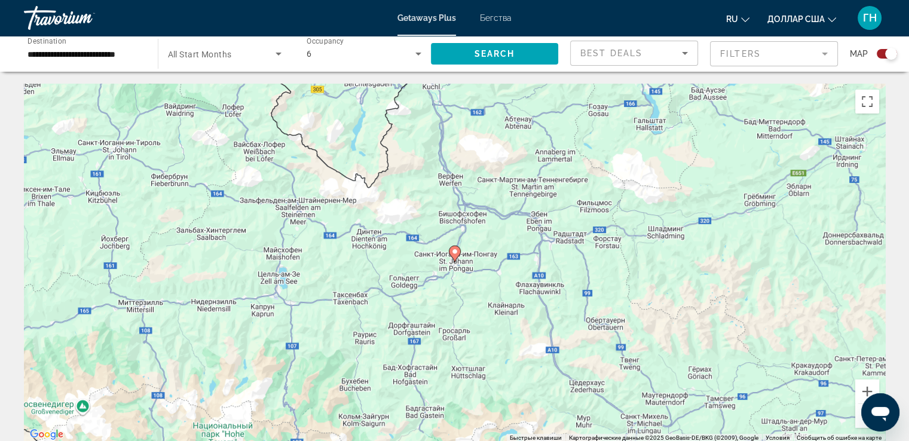
click at [453, 254] on image "Основное содержание" at bounding box center [454, 251] width 7 height 7
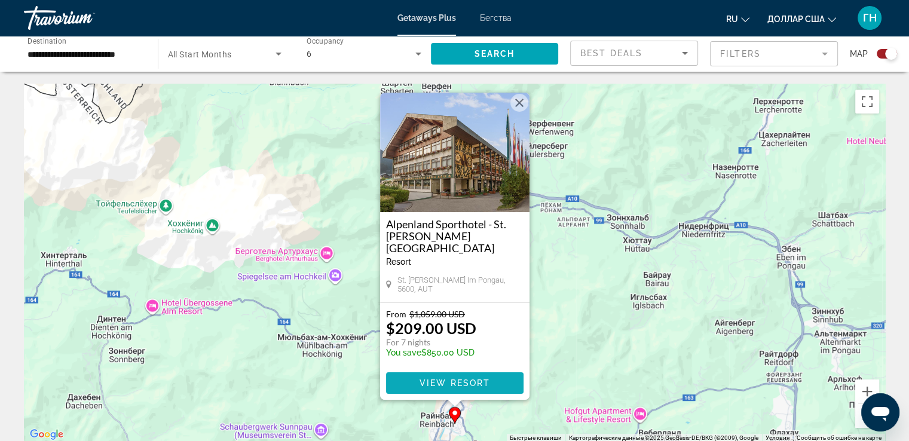
click at [489, 376] on span "Основное содержание" at bounding box center [454, 383] width 137 height 29
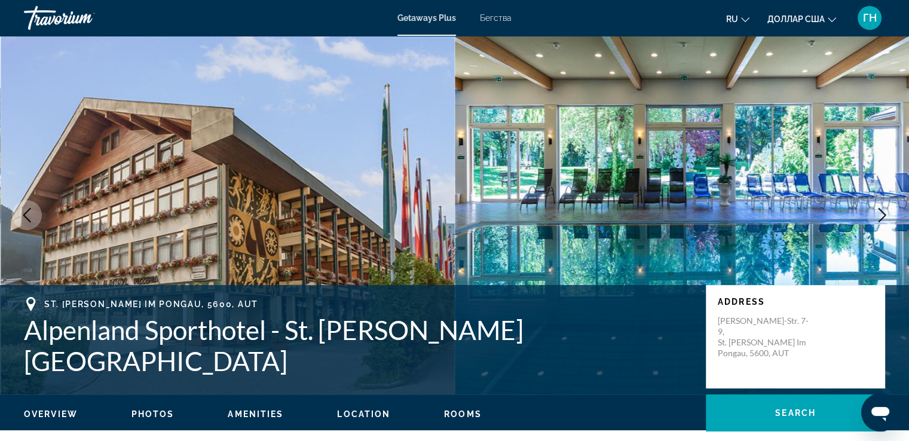
click at [879, 208] on icon "Next image" at bounding box center [882, 215] width 14 height 14
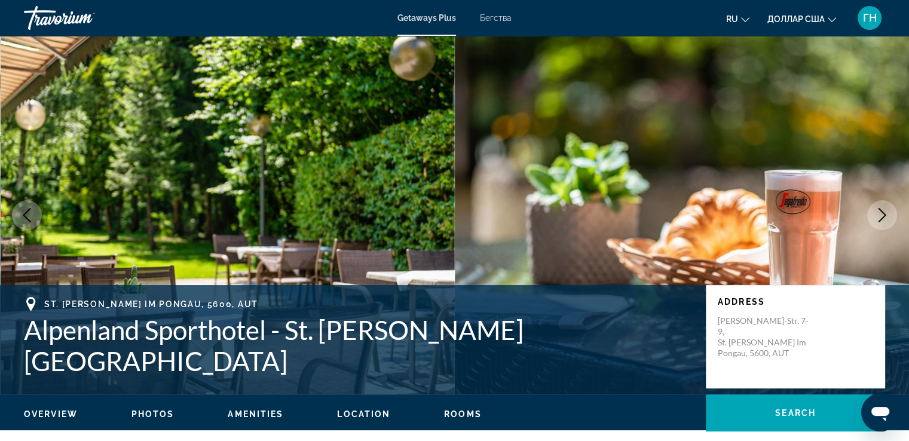
click at [880, 208] on icon "Next image" at bounding box center [882, 215] width 14 height 14
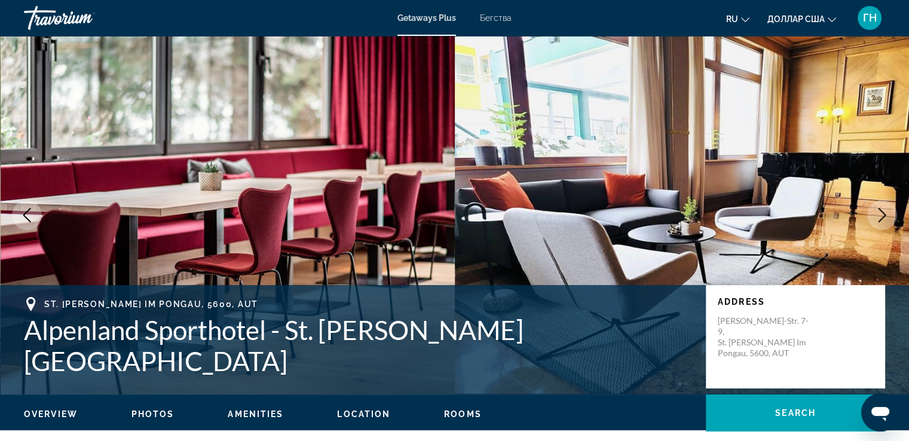
click at [880, 208] on icon "Next image" at bounding box center [882, 215] width 14 height 14
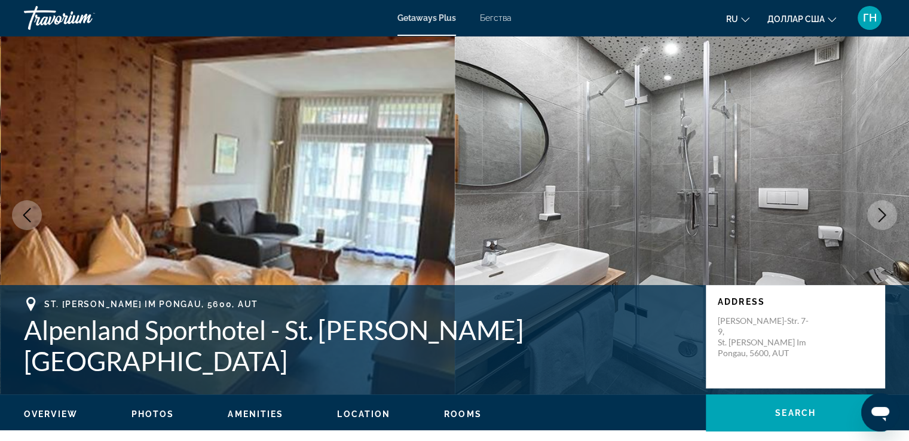
click at [890, 213] on button "Next image" at bounding box center [882, 215] width 30 height 30
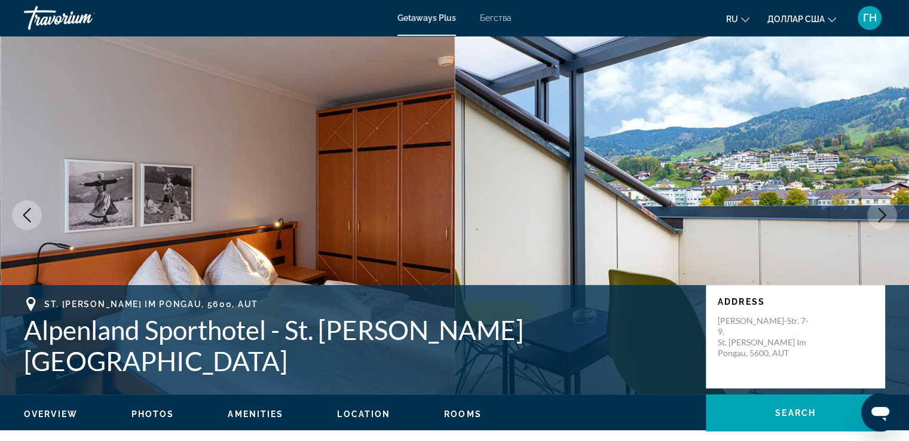
click at [890, 213] on button "Next image" at bounding box center [882, 215] width 30 height 30
